Goal: Task Accomplishment & Management: Manage account settings

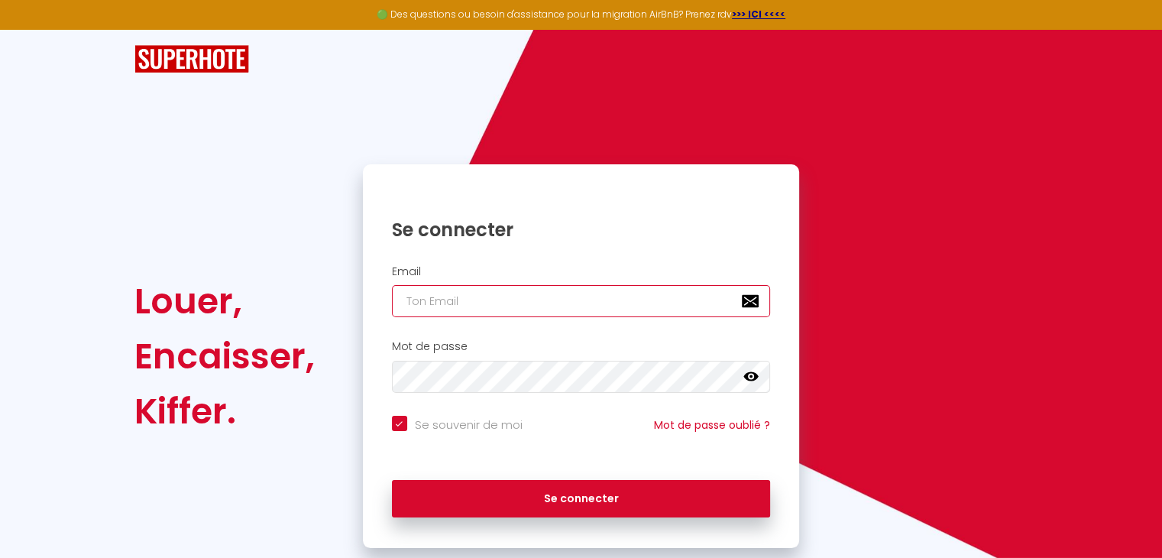
click at [443, 297] on input "email" at bounding box center [581, 301] width 379 height 32
type input "n"
checkbox input "true"
type input "ne"
checkbox input "true"
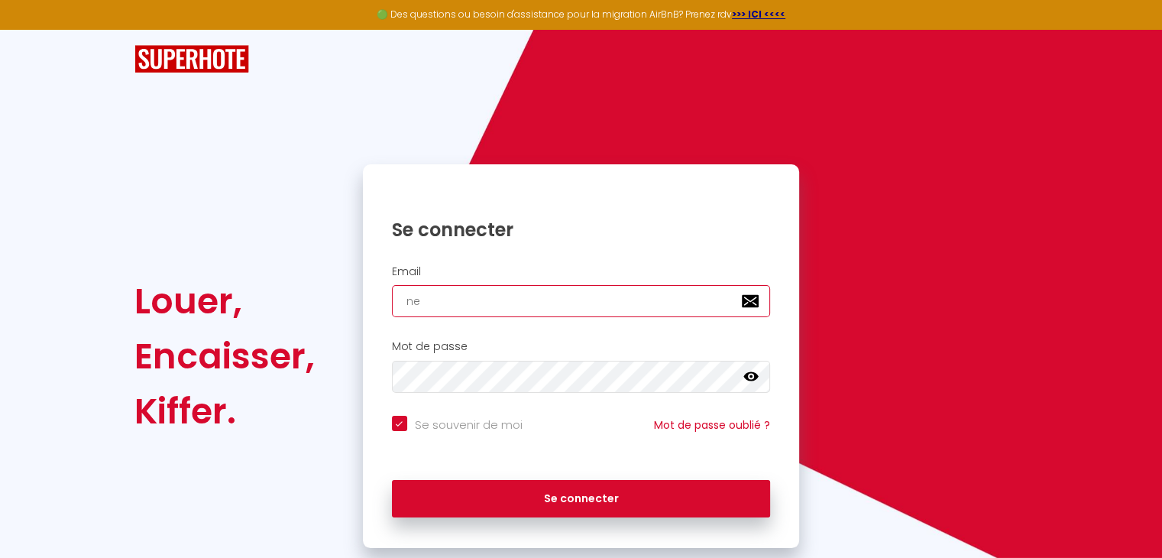
type input "nem"
checkbox input "true"
type input "nemo"
checkbox input "true"
type input "nemou"
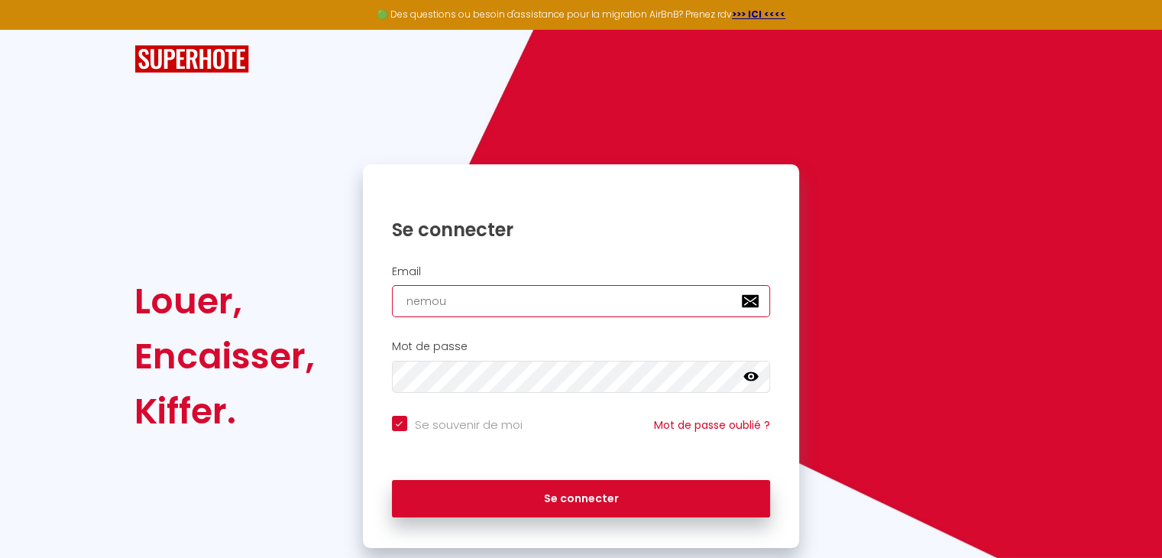
checkbox input "true"
type input "nemour"
checkbox input "true"
type input "nemours"
checkbox input "true"
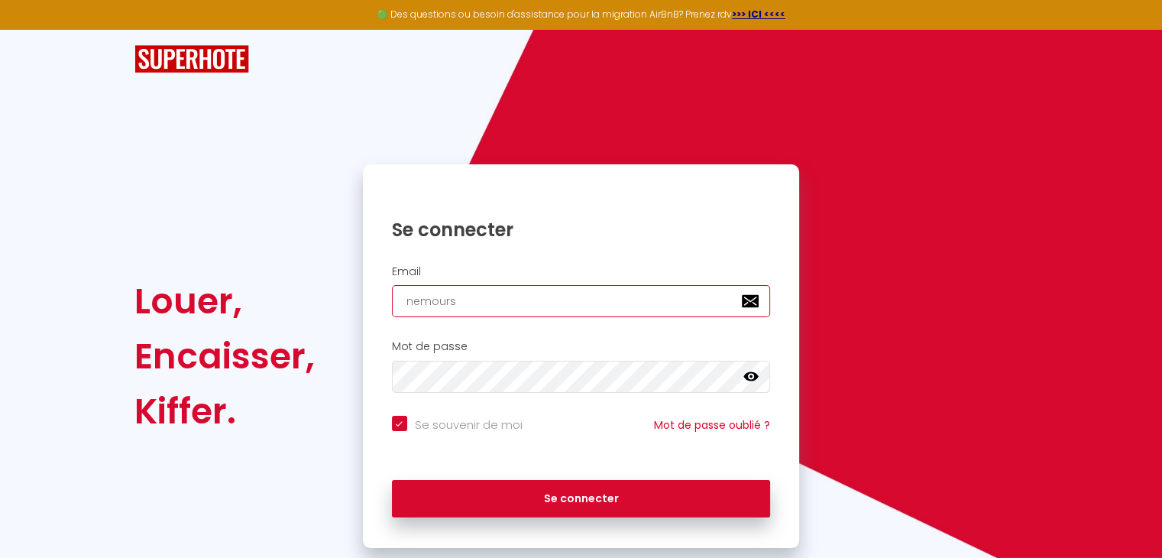
type input "nemours@"
checkbox input "true"
type input "nemours@s"
checkbox input "true"
type input "nemours@sh"
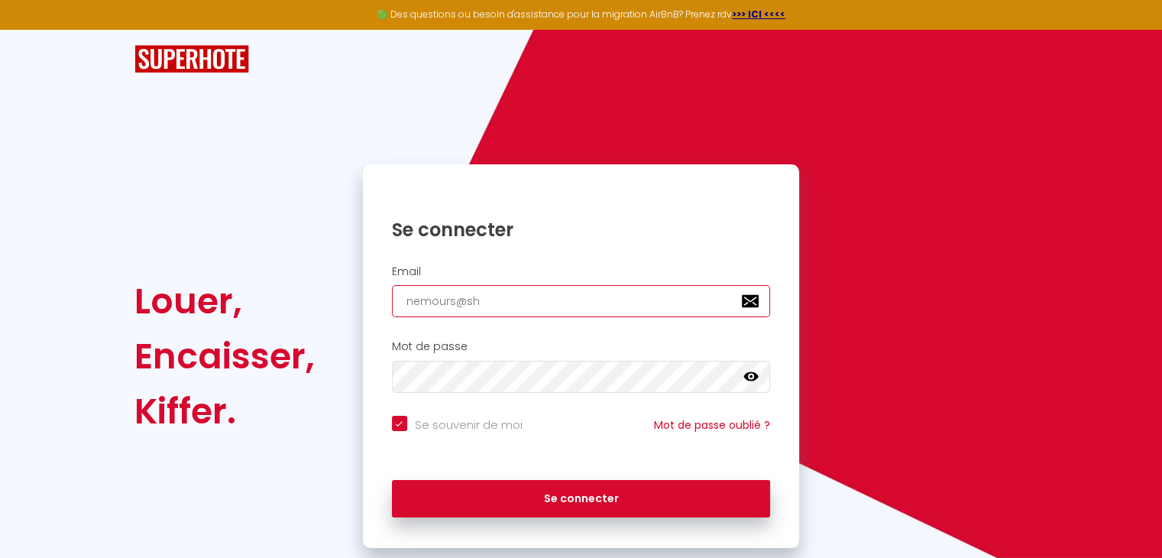
checkbox input "true"
type input "nemours@shi"
checkbox input "true"
type input "nemours@shiv"
checkbox input "true"
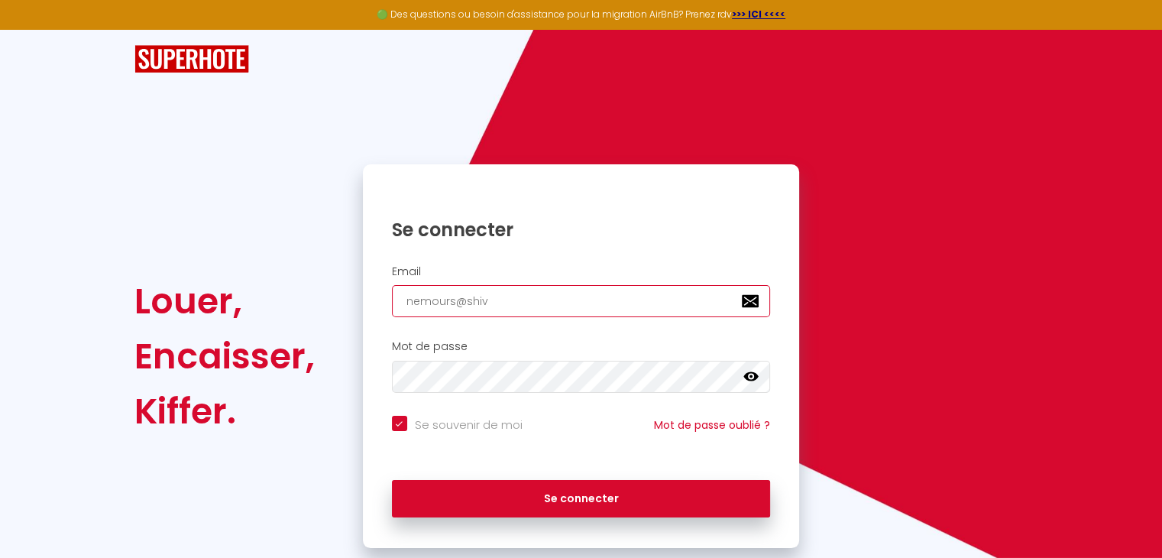
type input "nemours@shiva"
checkbox input "true"
type input "nemours@shiva."
checkbox input "true"
type input "nemours@shiva.f"
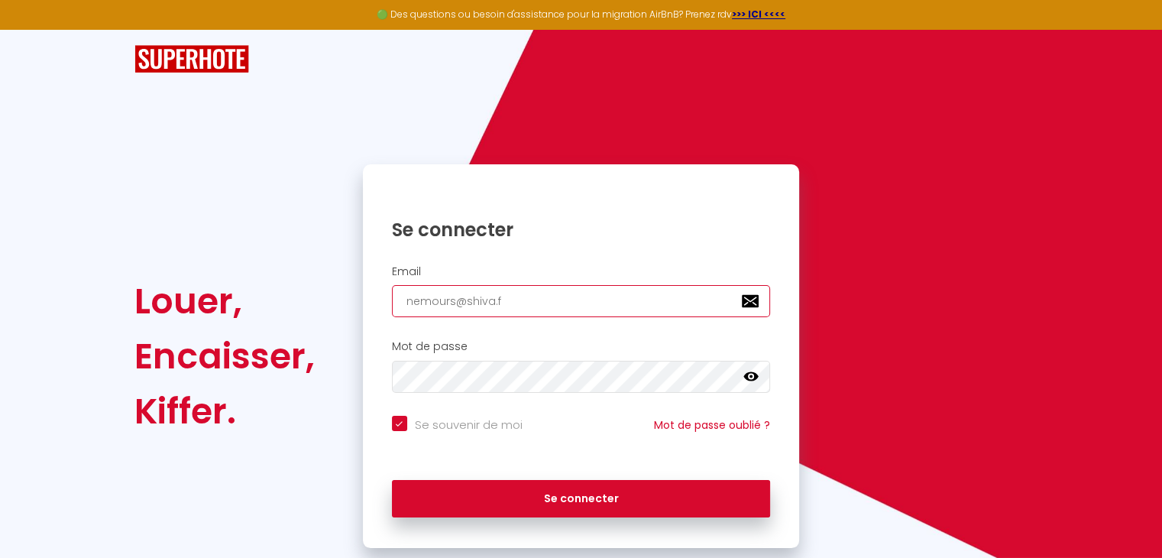
checkbox input "true"
type input "[EMAIL_ADDRESS][DOMAIN_NAME]"
checkbox input "true"
type input "[EMAIL_ADDRESS][DOMAIN_NAME]"
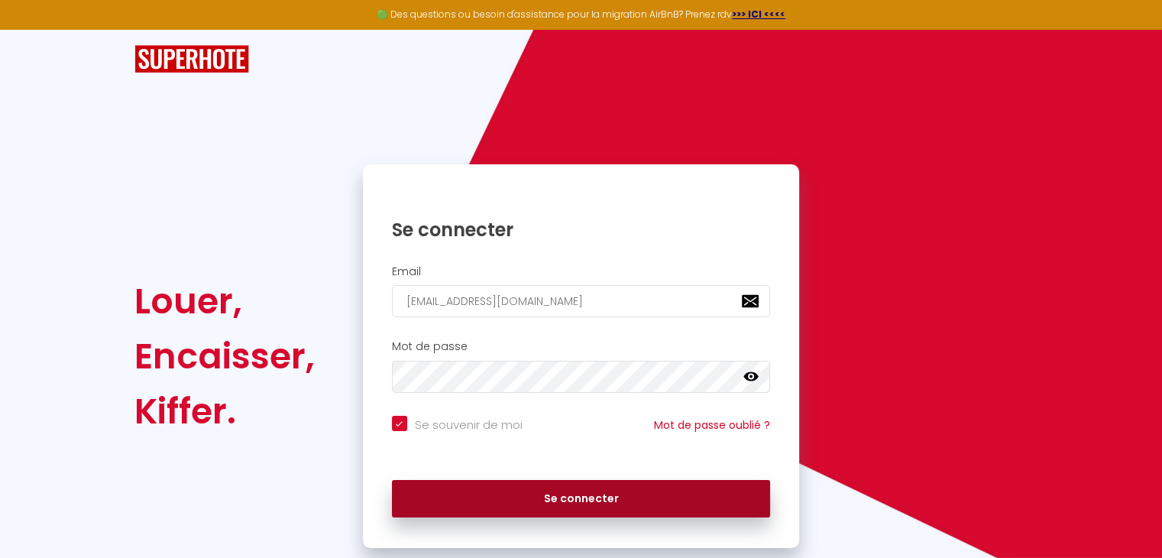
click at [590, 507] on button "Se connecter" at bounding box center [581, 499] width 379 height 38
checkbox input "true"
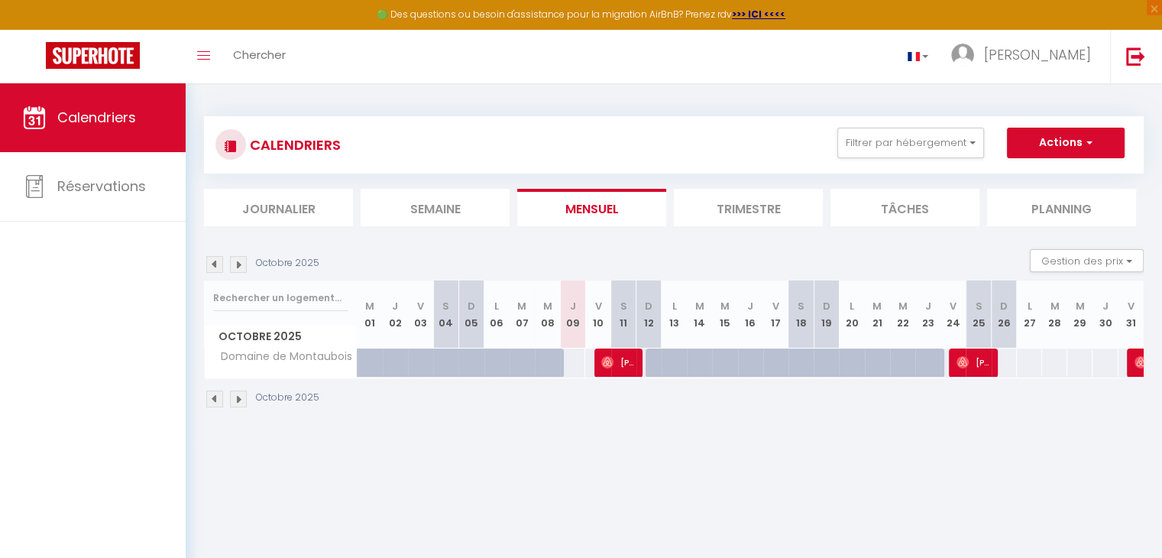
drag, startPoint x: 883, startPoint y: 409, endPoint x: 789, endPoint y: 398, distance: 94.6
click at [792, 398] on div "Octobre 2025" at bounding box center [674, 400] width 940 height 45
click at [245, 259] on img at bounding box center [238, 264] width 17 height 17
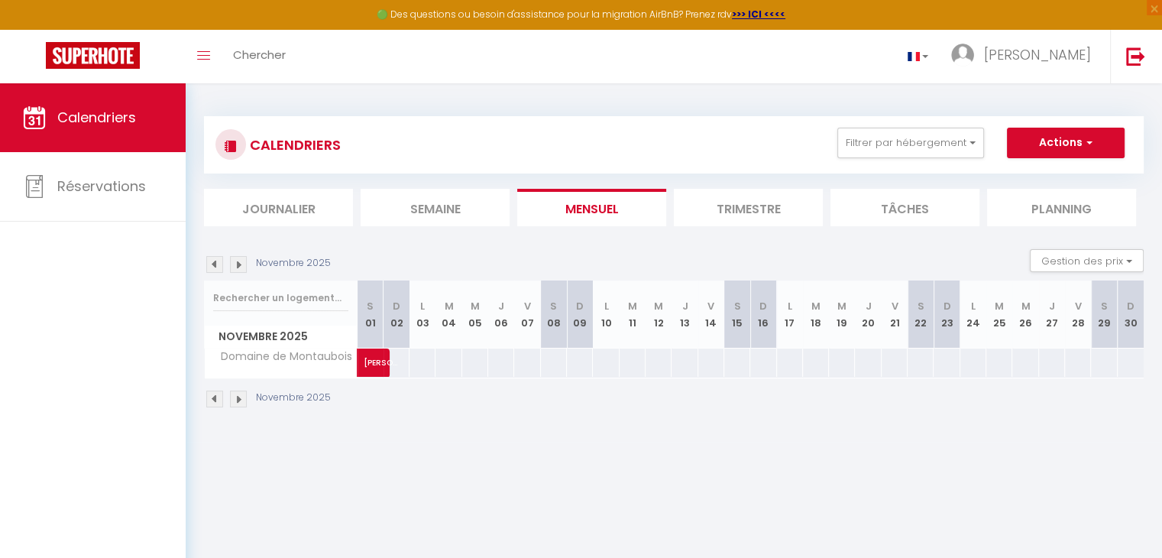
click at [215, 268] on img at bounding box center [214, 264] width 17 height 17
